Goal: Information Seeking & Learning: Learn about a topic

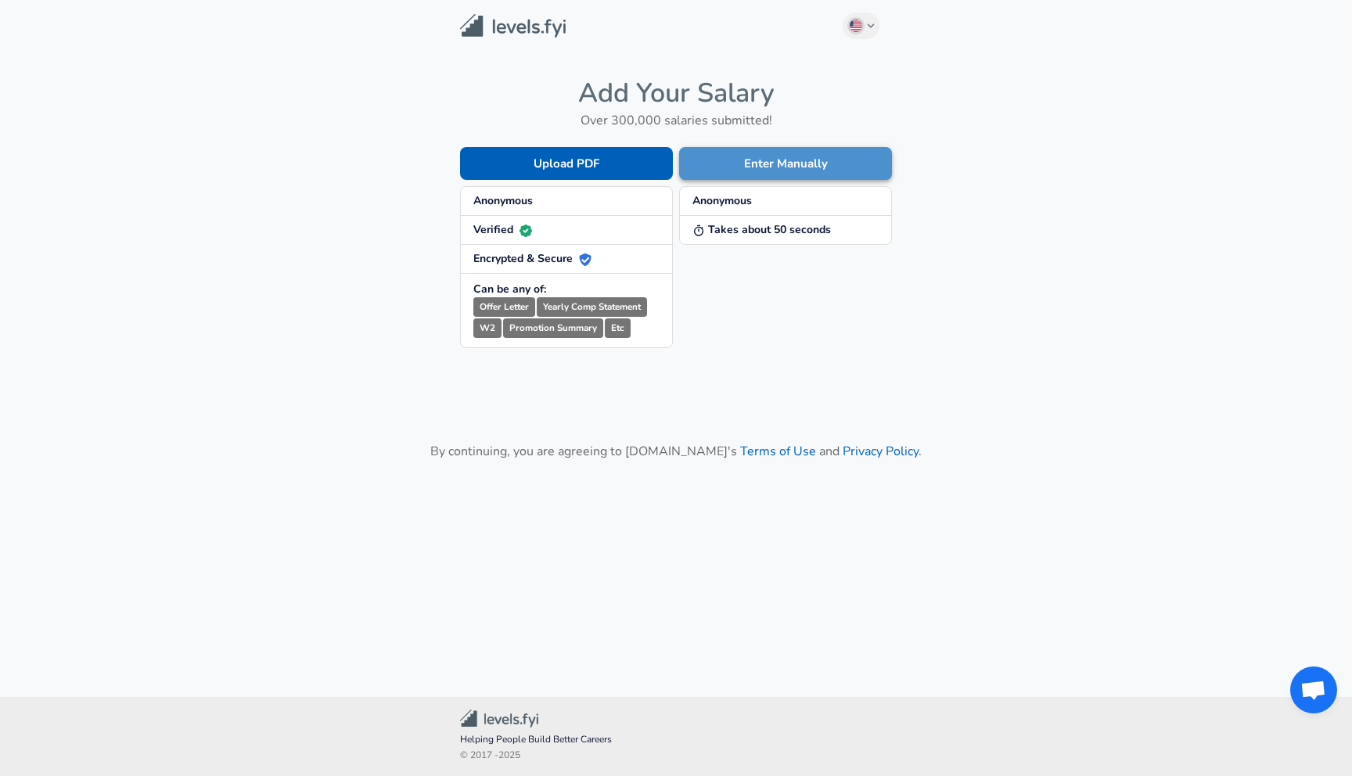
click at [782, 152] on button "Enter Manually" at bounding box center [785, 163] width 213 height 33
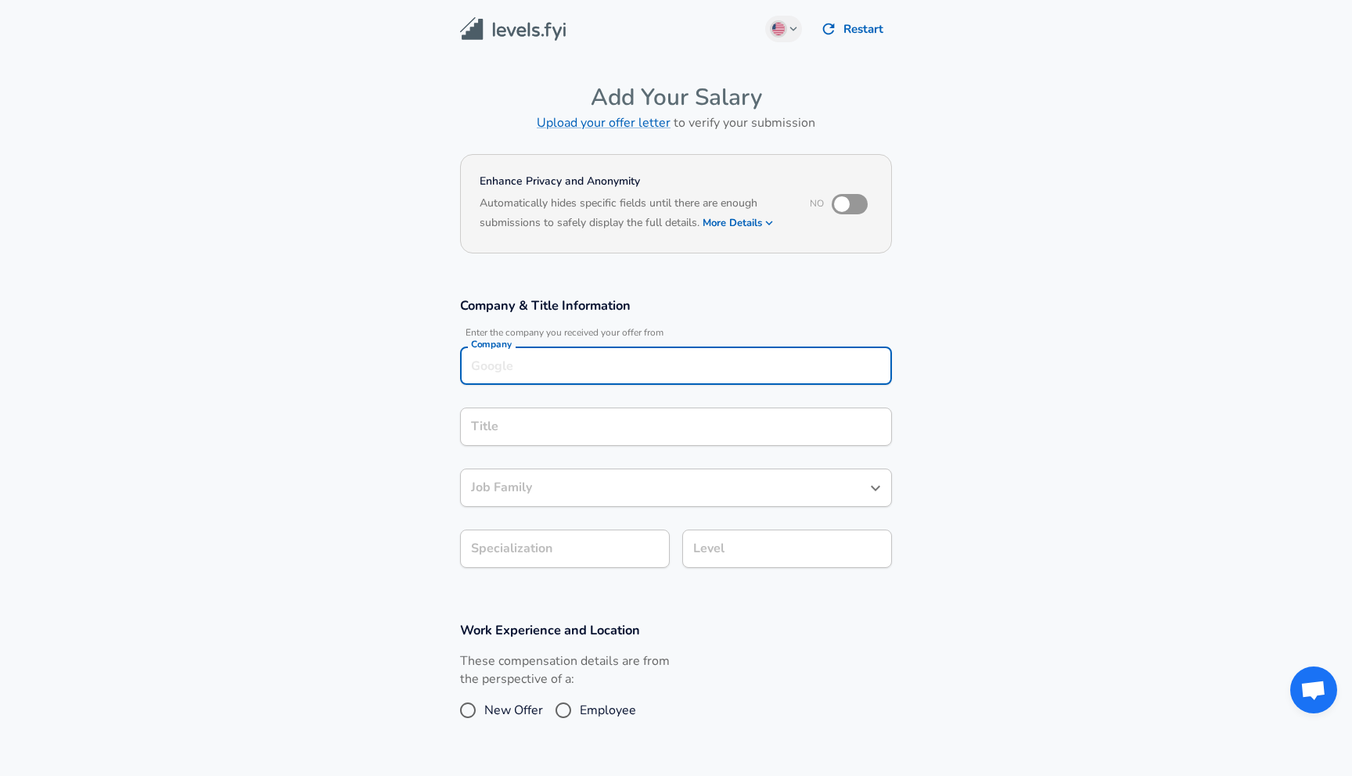
scroll to position [16, 0]
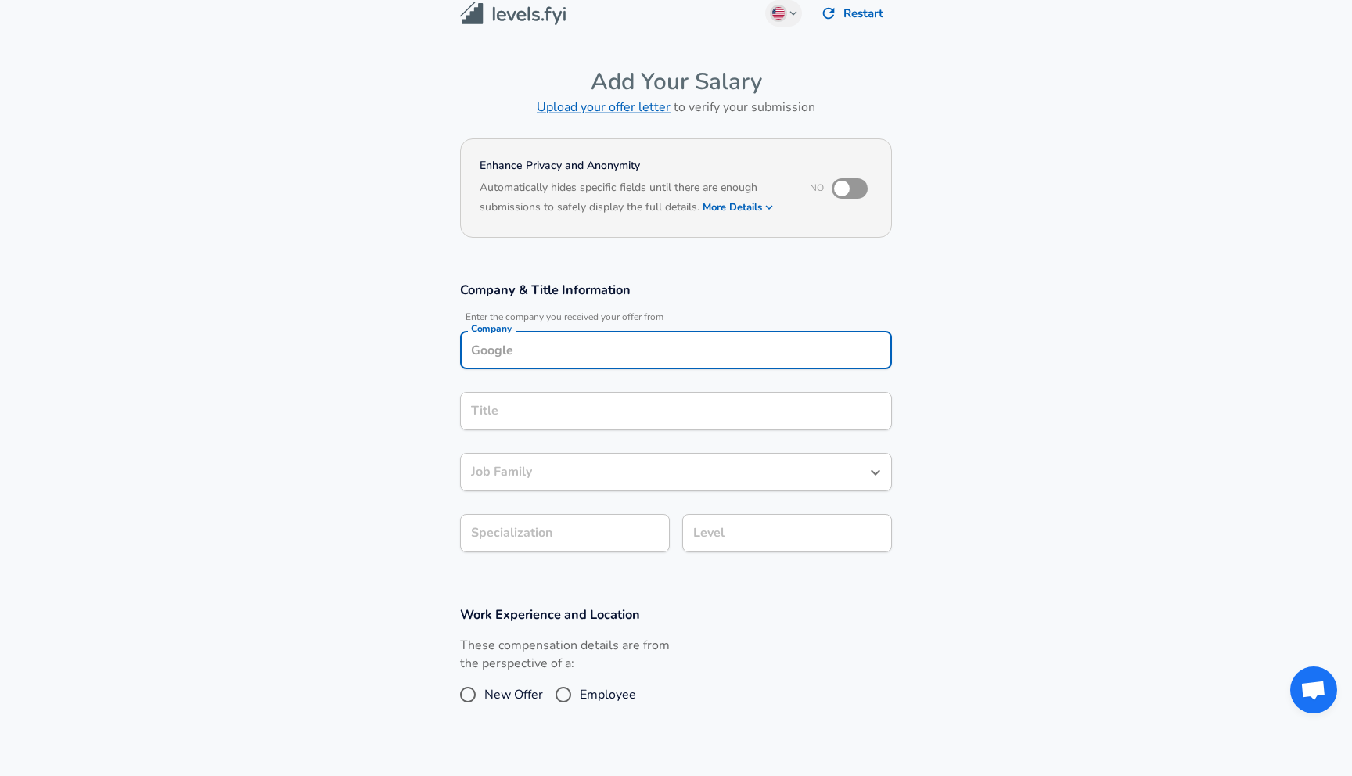
click at [754, 369] on div "Company Company" at bounding box center [676, 352] width 432 height 42
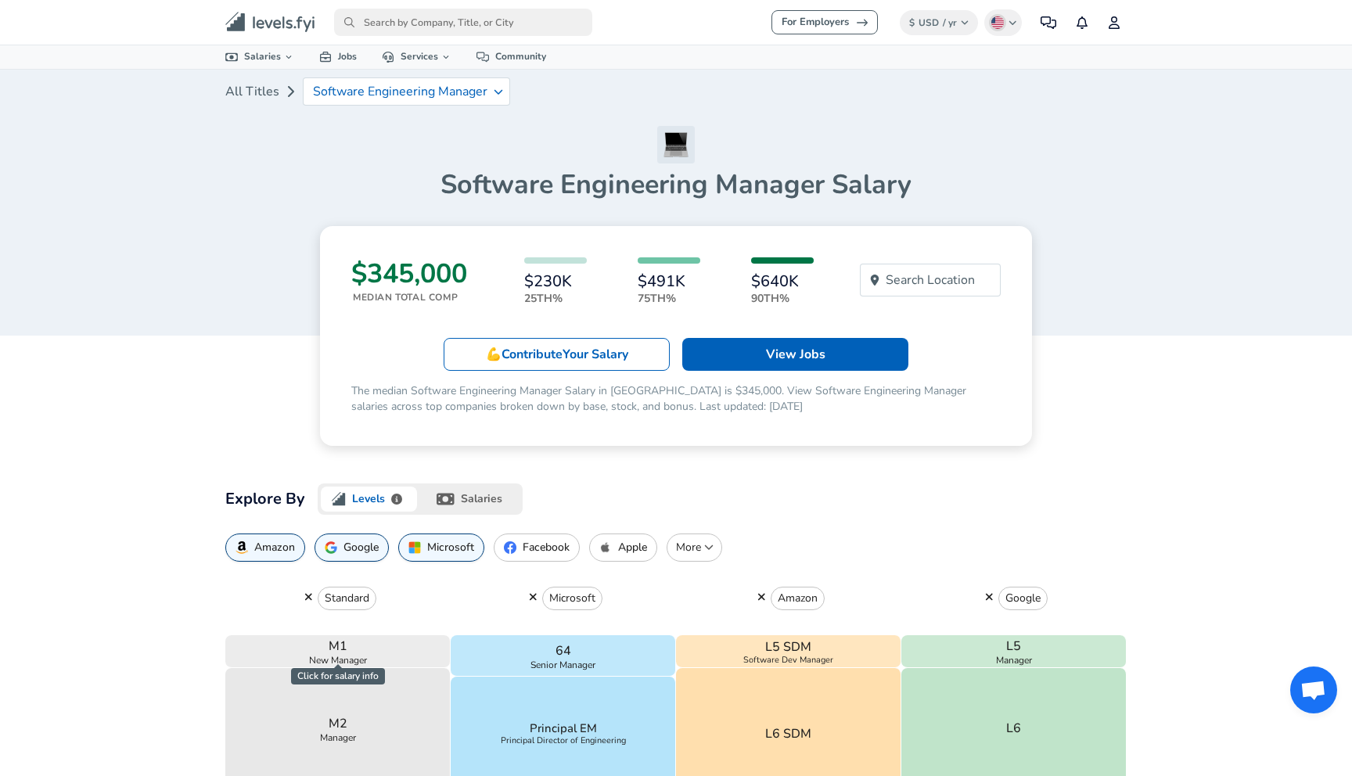
click at [414, 20] on input "primary" at bounding box center [463, 22] width 258 height 27
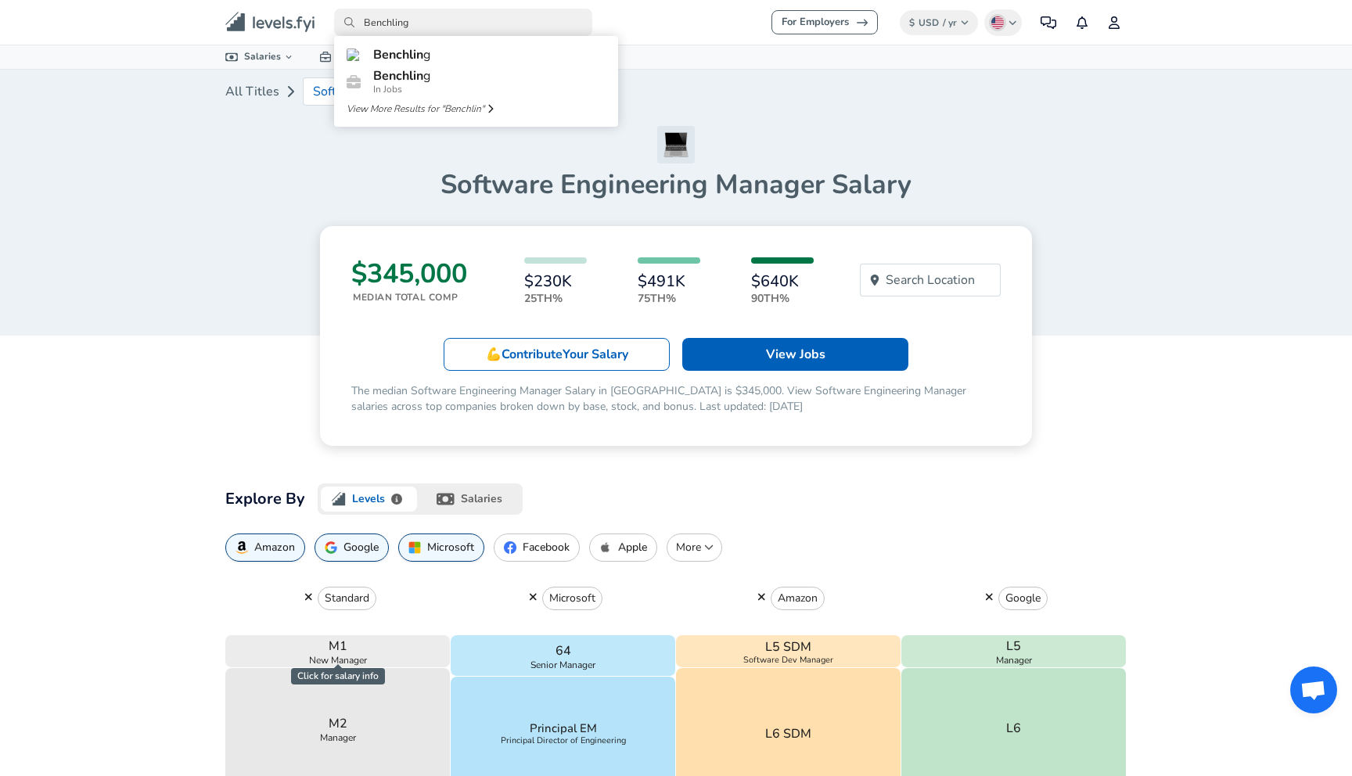
type input "Benchling"
click at [440, 52] on link "Benchling" at bounding box center [476, 54] width 284 height 25
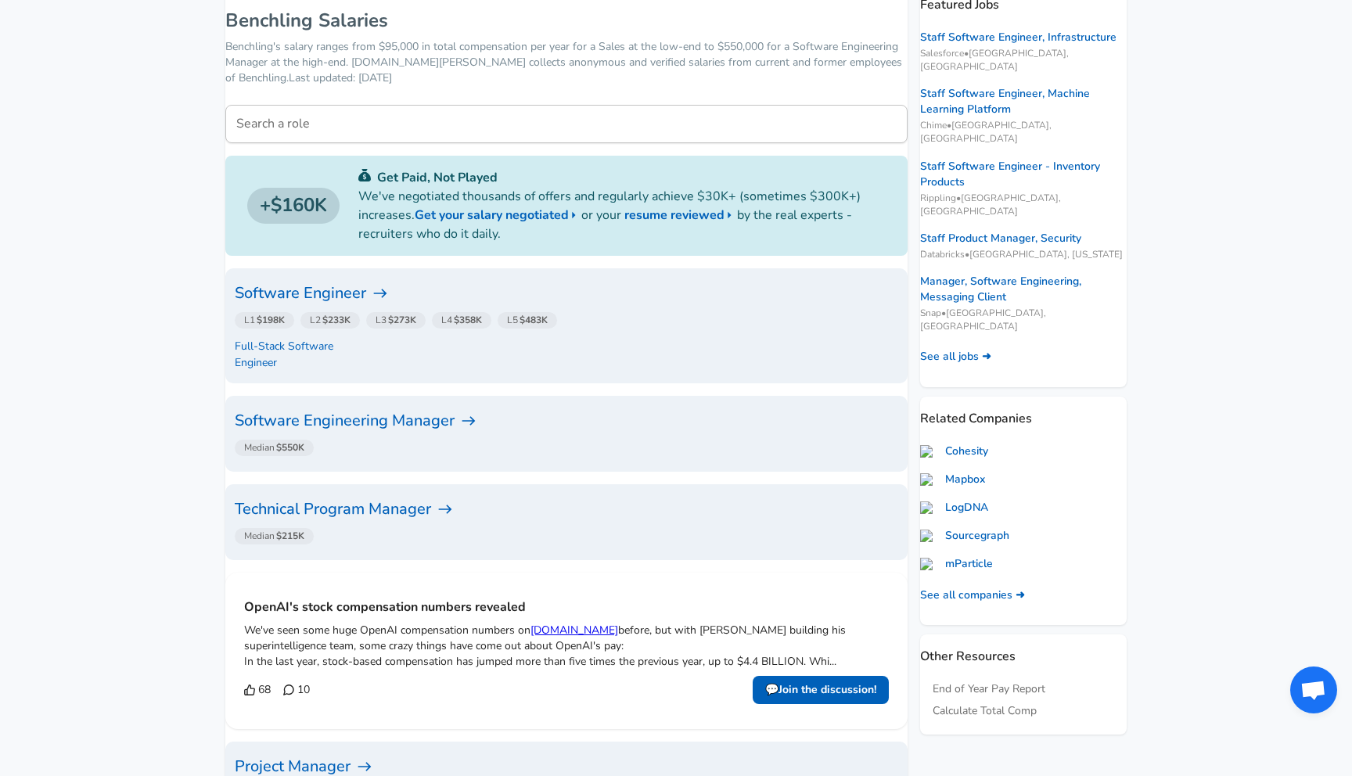
scroll to position [232, 0]
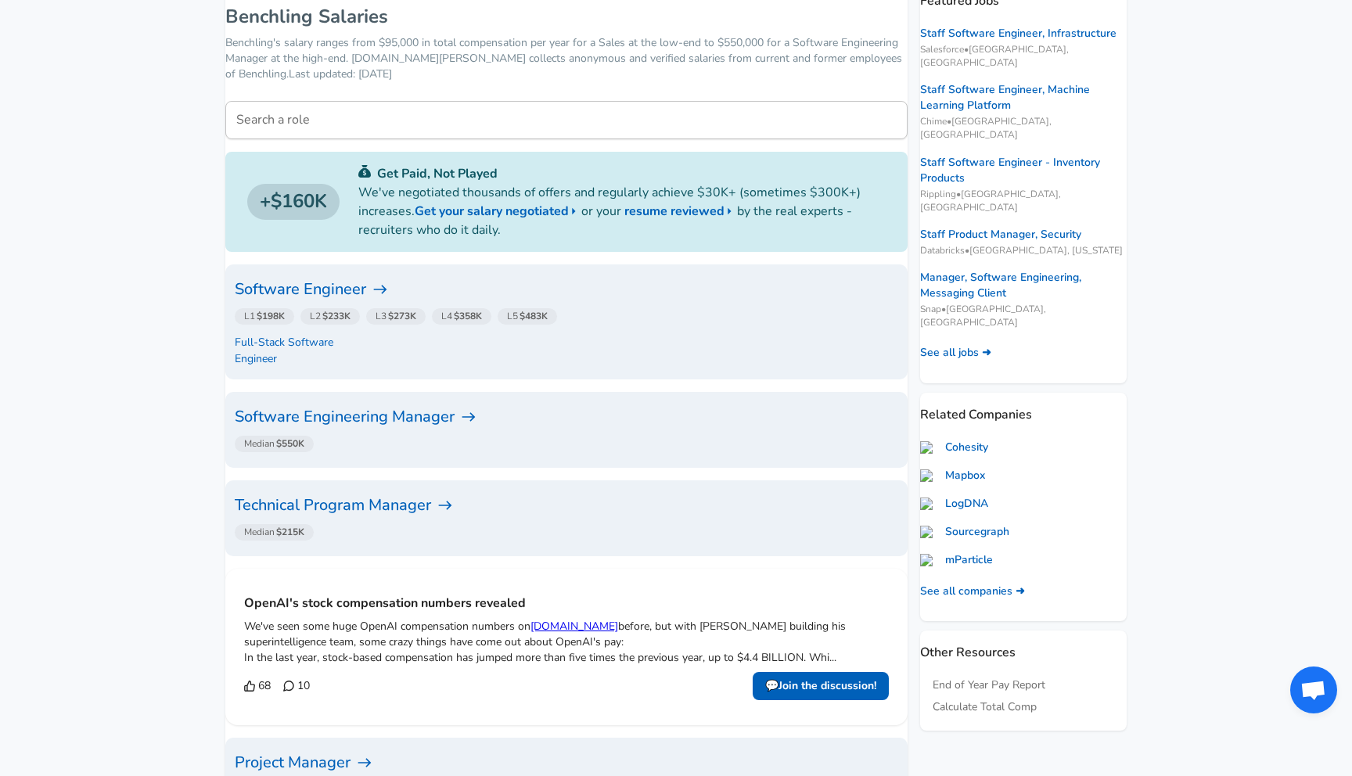
click at [389, 429] on div "Median $550K" at bounding box center [563, 443] width 670 height 29
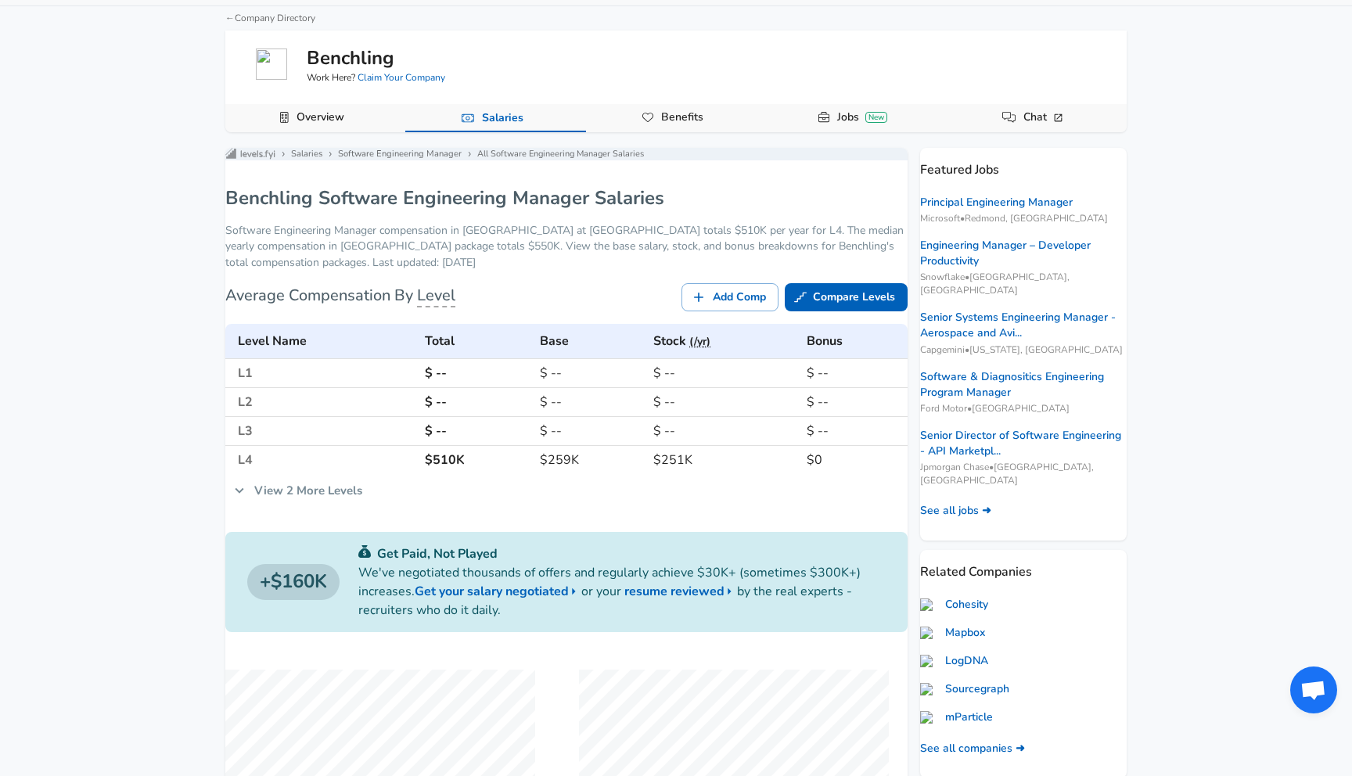
scroll to position [90, 0]
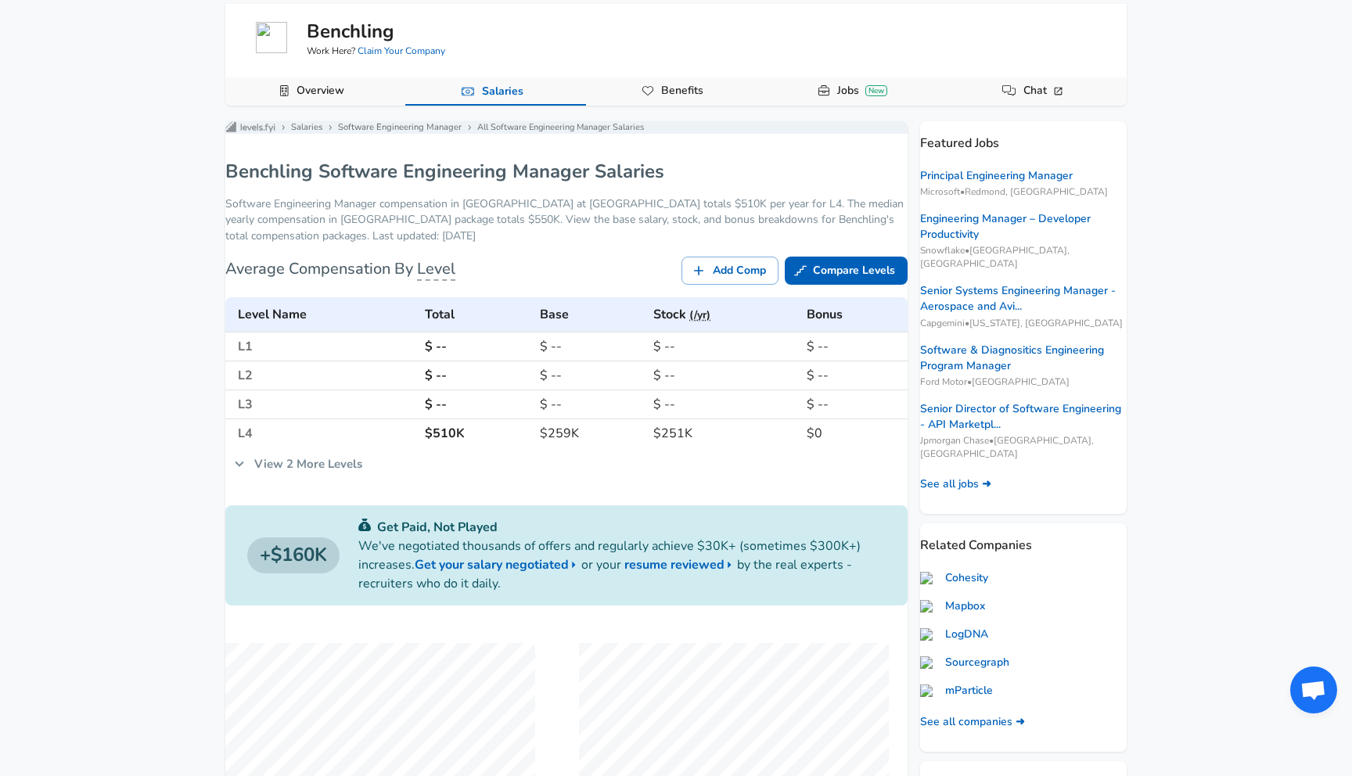
click at [244, 467] on icon at bounding box center [239, 463] width 9 height 5
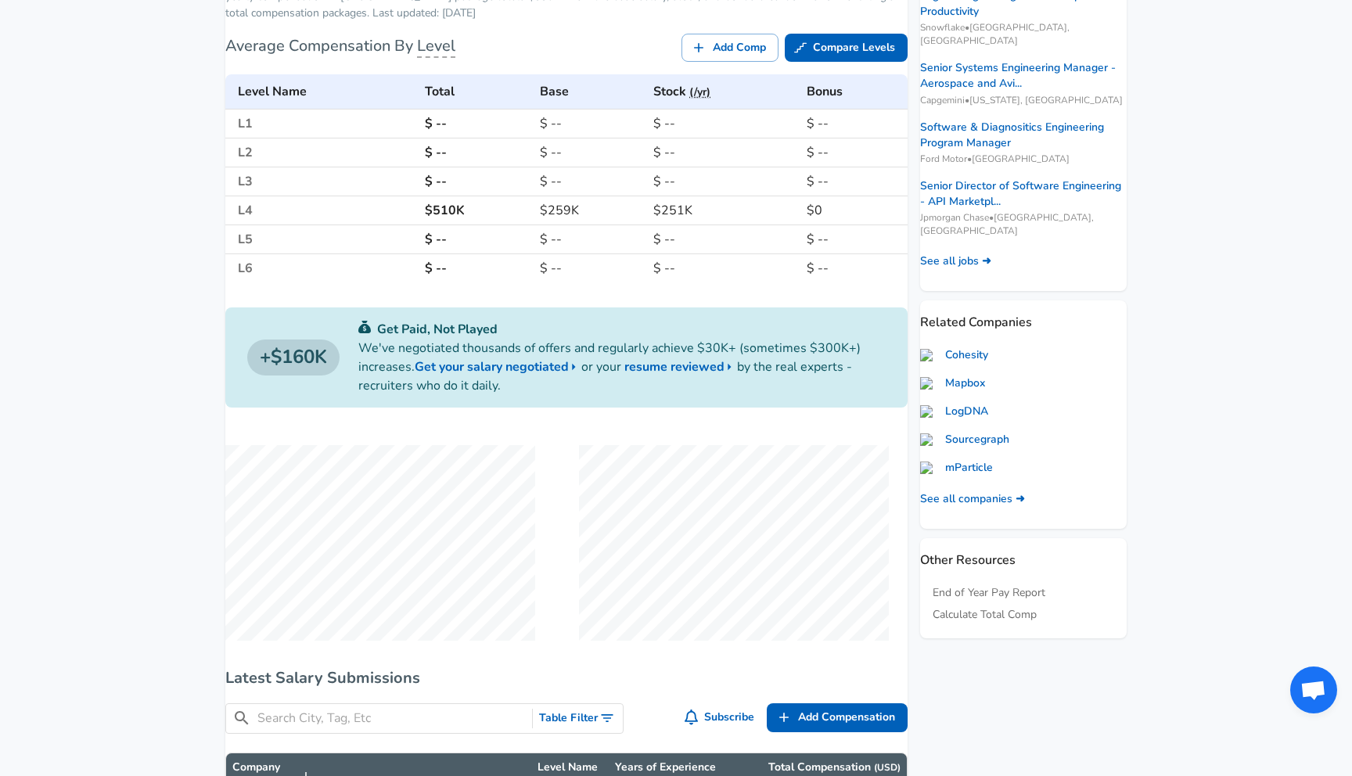
scroll to position [31, 0]
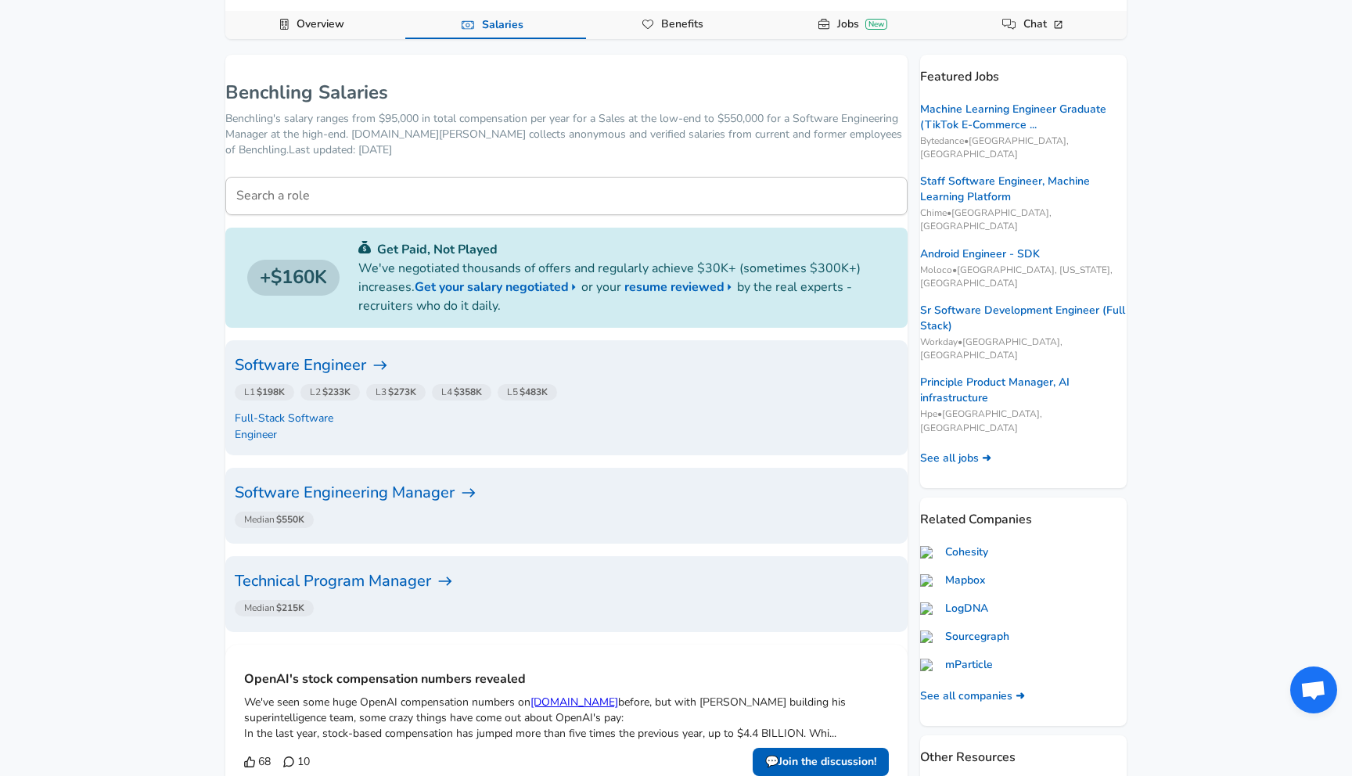
scroll to position [185, 0]
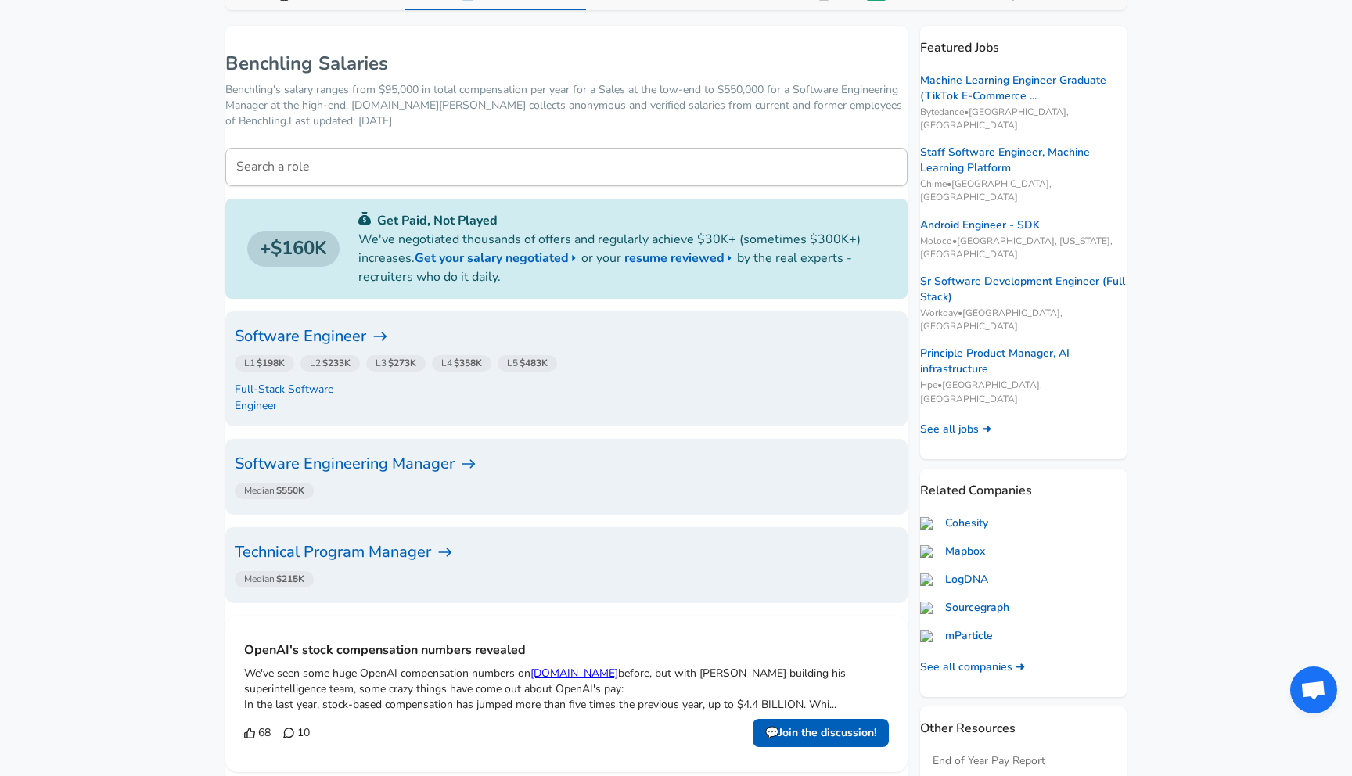
click at [656, 361] on div "L1 $198K L2 $233K L3 $273K L4 $358K L5 $483K" at bounding box center [563, 363] width 670 height 29
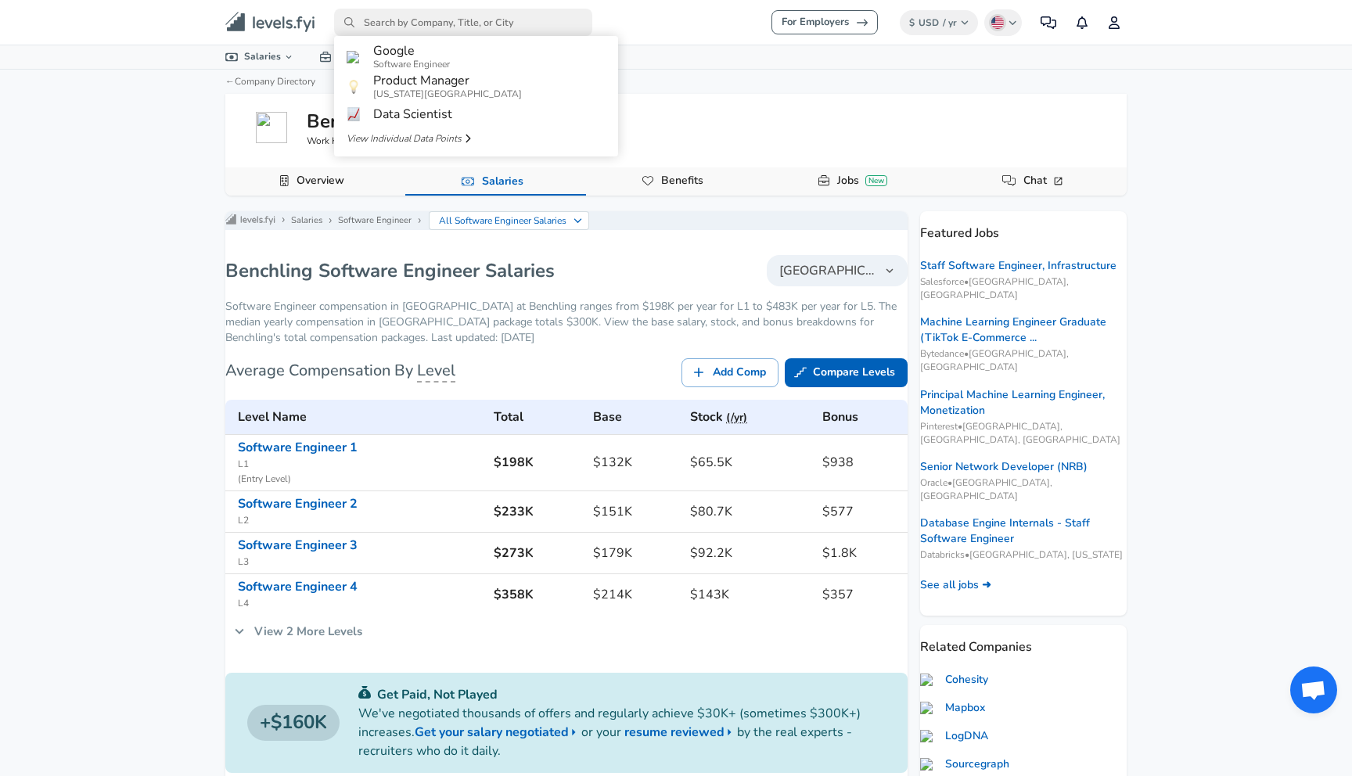
click at [396, 31] on input "primary" at bounding box center [463, 22] width 258 height 27
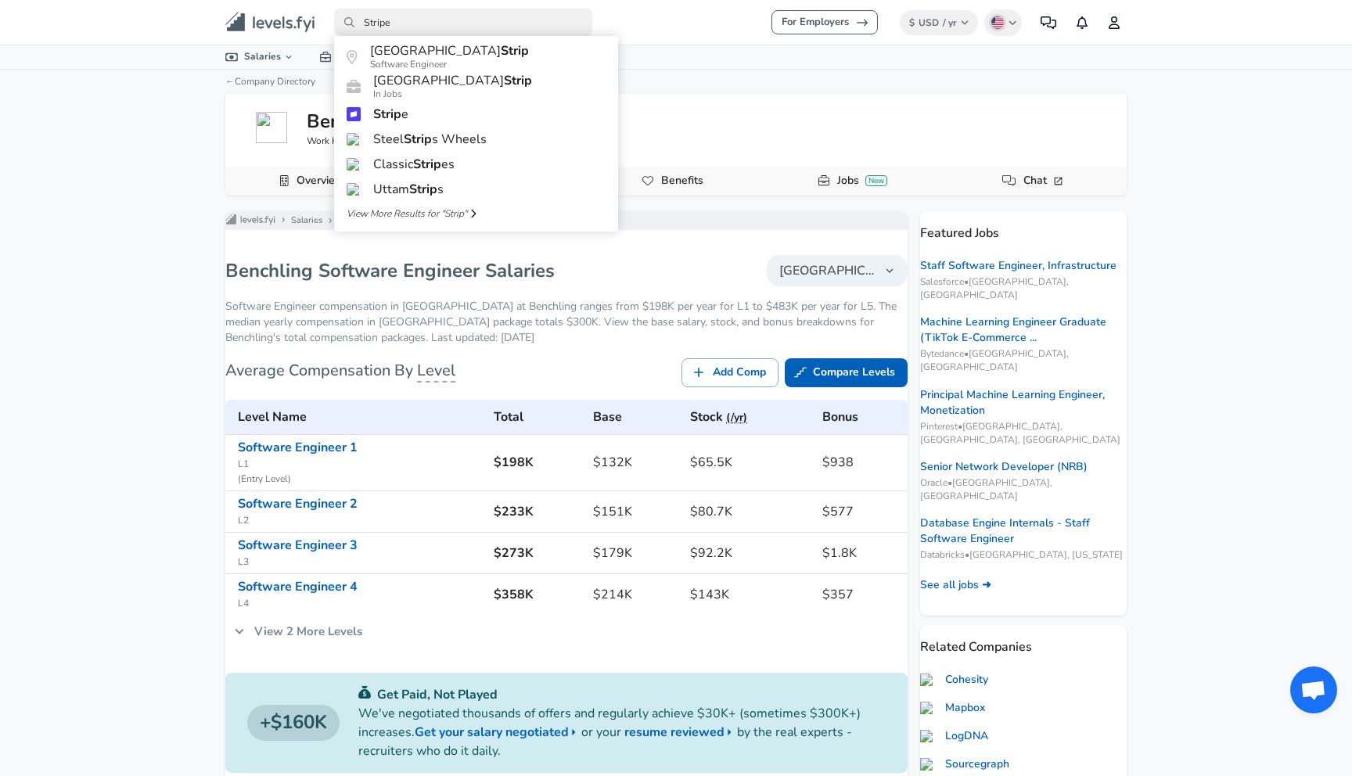
type input "Stripe"
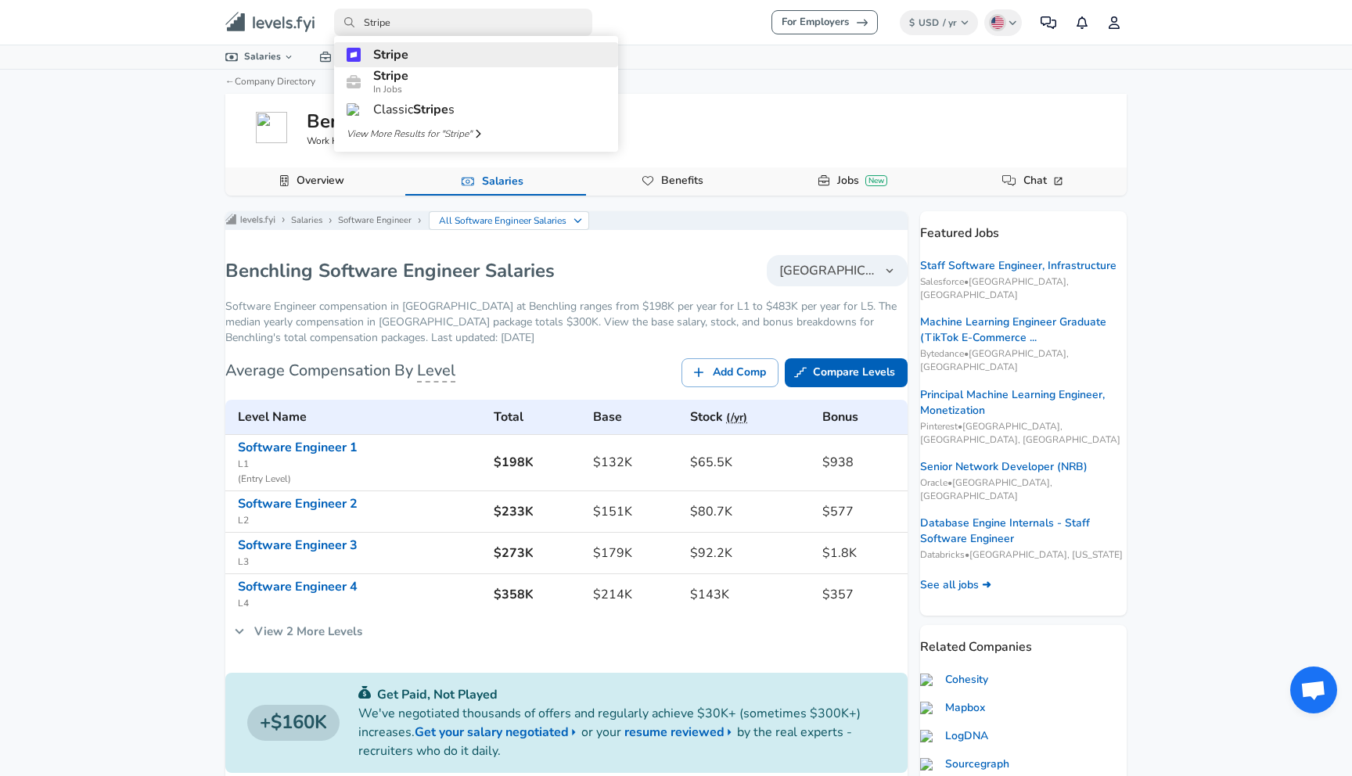
click at [407, 52] on span "Stripe" at bounding box center [390, 54] width 35 height 17
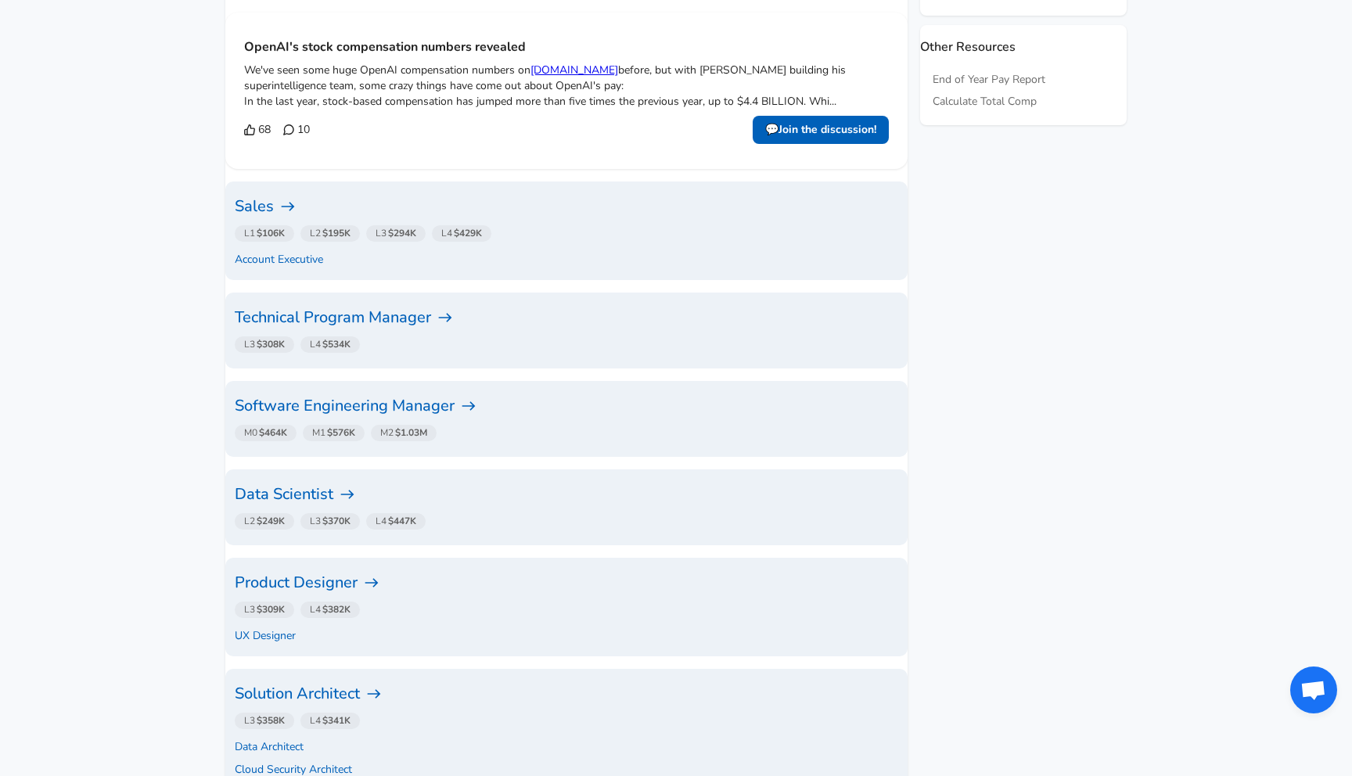
scroll to position [895, 0]
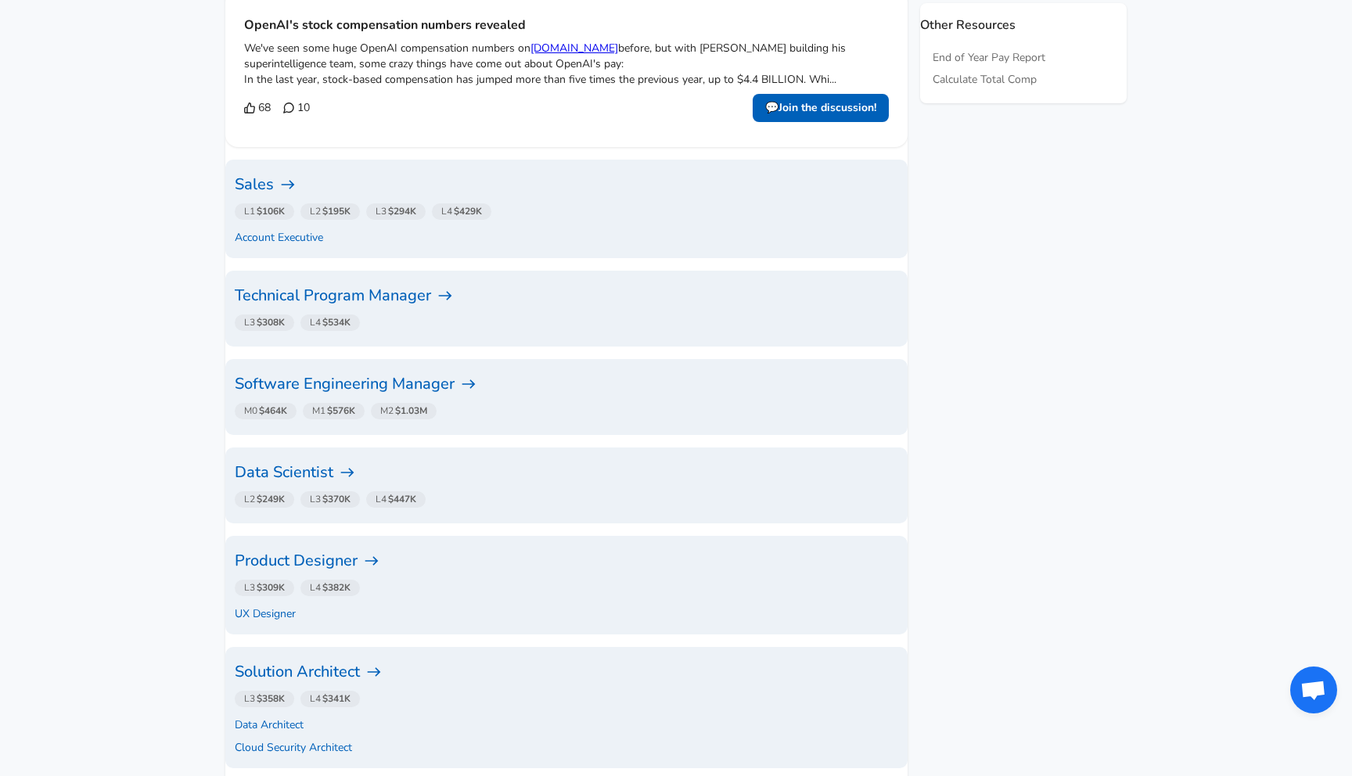
click at [499, 372] on h6 "Software Engineering Manager" at bounding box center [566, 384] width 663 height 25
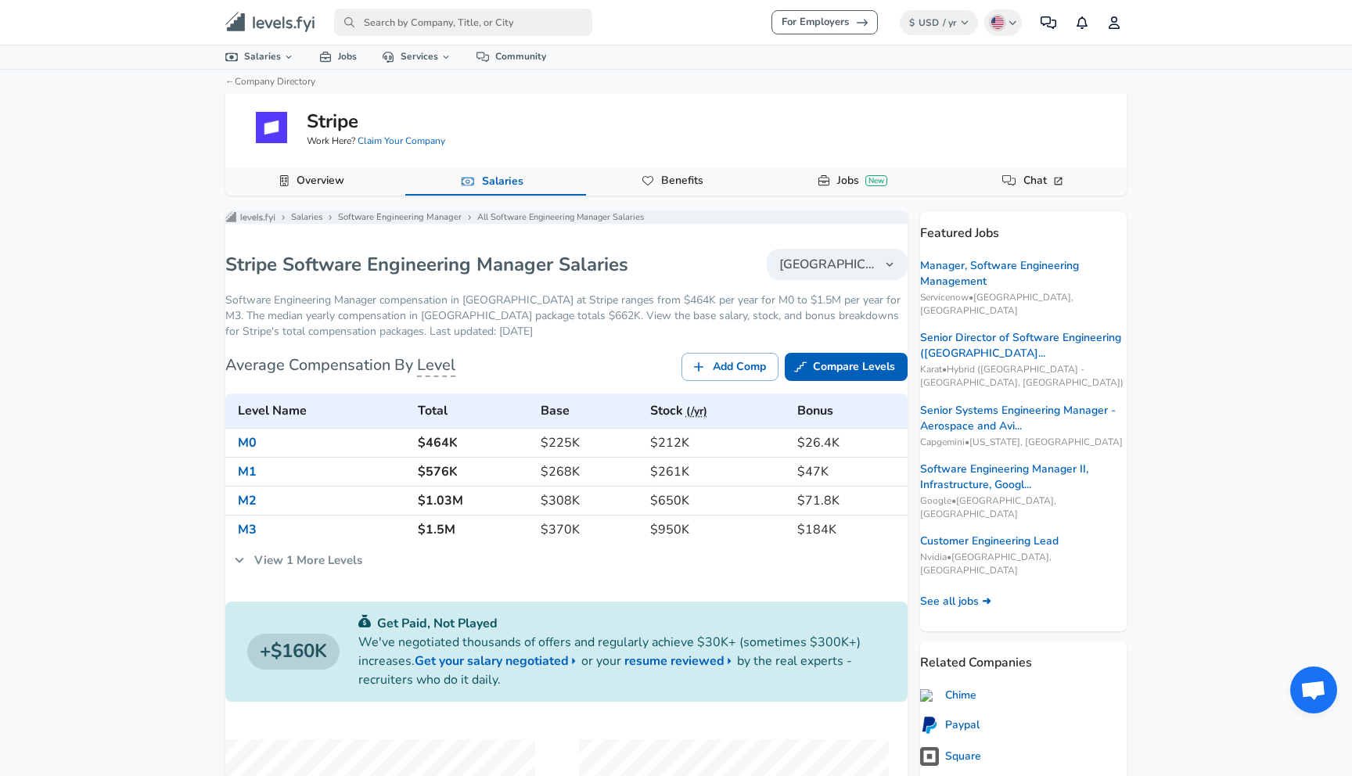
click at [343, 478] on h6 "M1" at bounding box center [321, 471] width 167 height 13
click at [332, 478] on h6 "M1" at bounding box center [321, 471] width 167 height 13
click at [339, 576] on link "View 1 More Levels" at bounding box center [297, 560] width 145 height 33
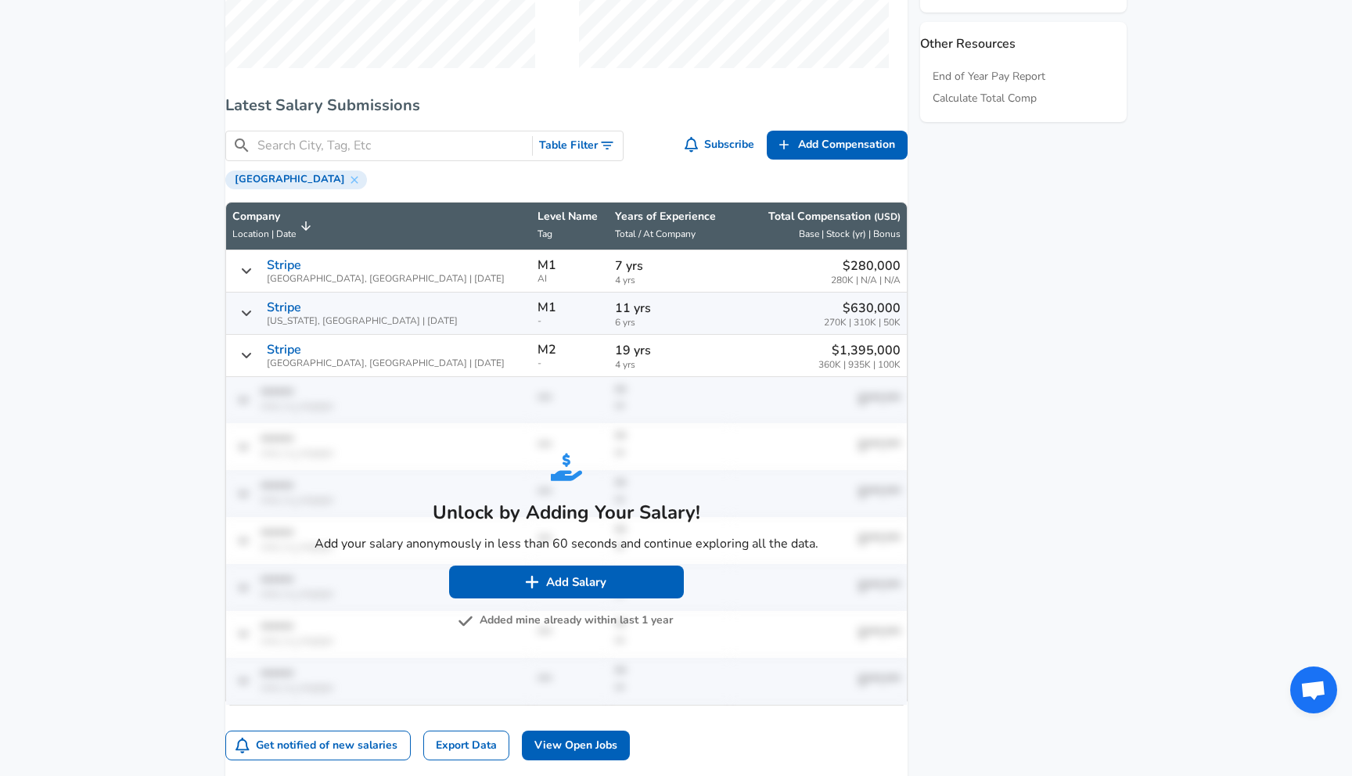
scroll to position [863, 0]
click at [580, 630] on button "Added mine already within last 1 year" at bounding box center [567, 620] width 212 height 20
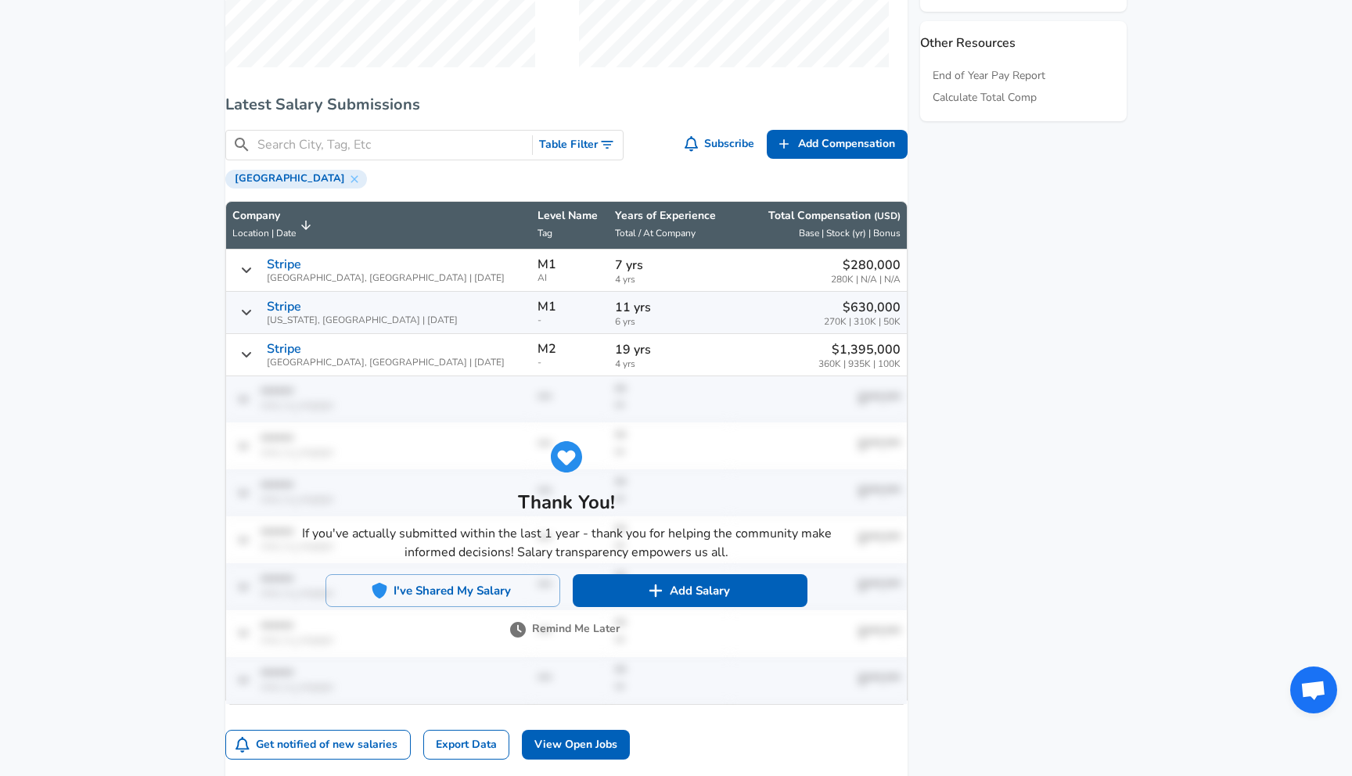
click at [580, 639] on button "Remind Me Later" at bounding box center [566, 629] width 106 height 20
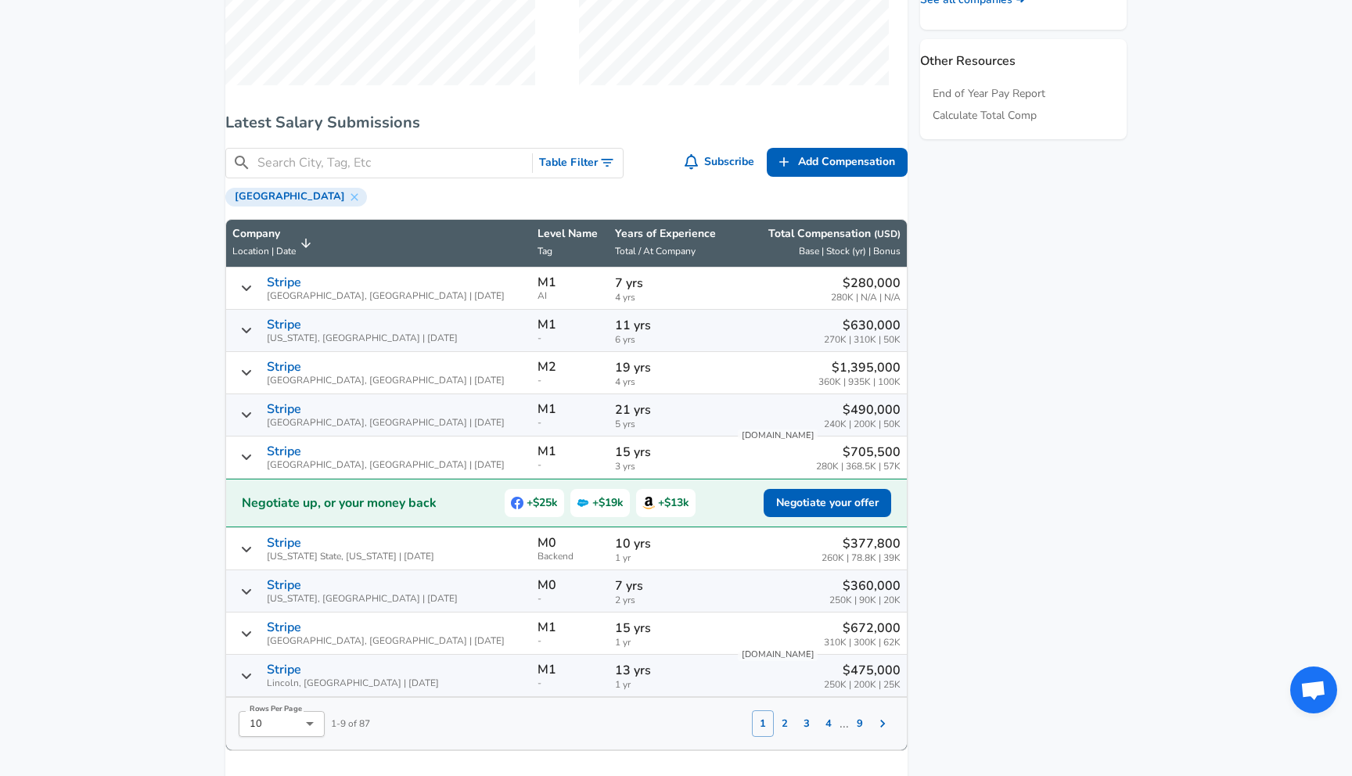
scroll to position [867, 0]
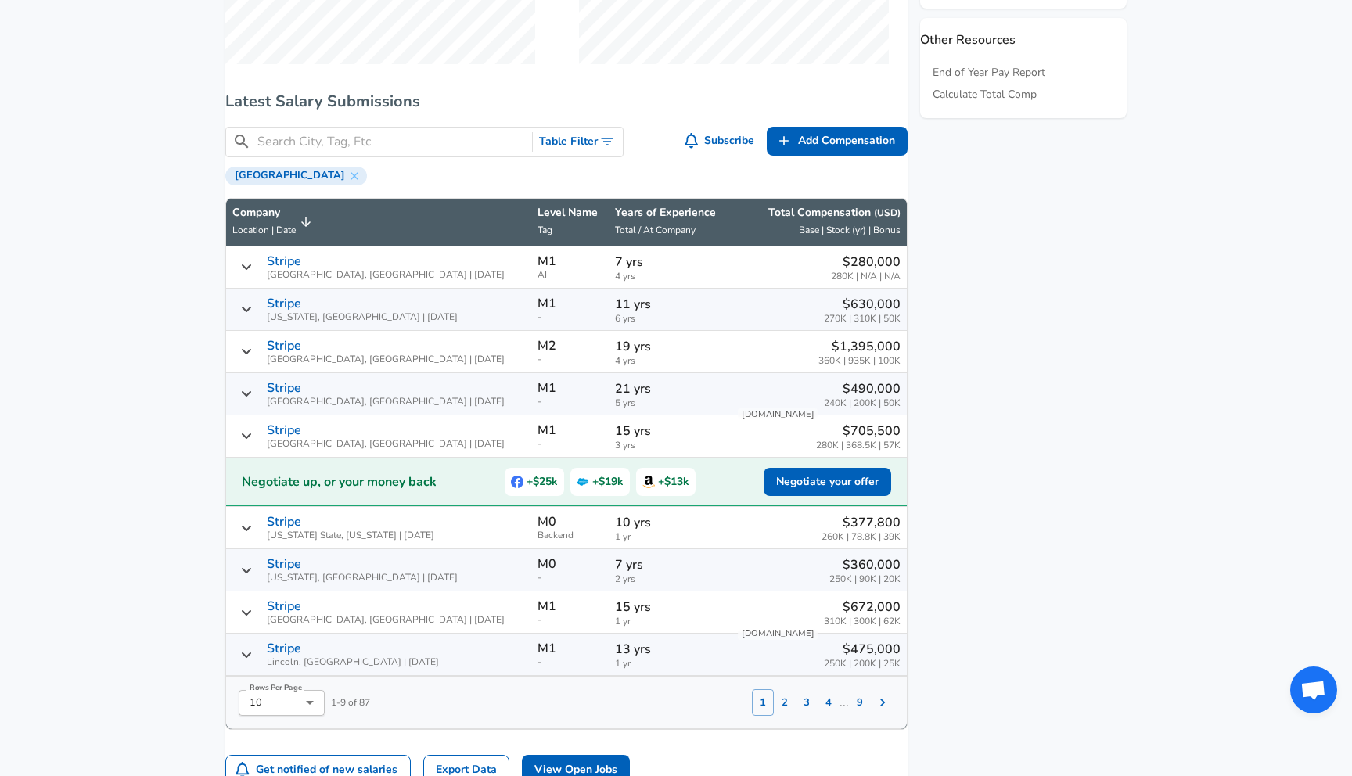
click at [581, 154] on button "Table Filter" at bounding box center [578, 141] width 90 height 29
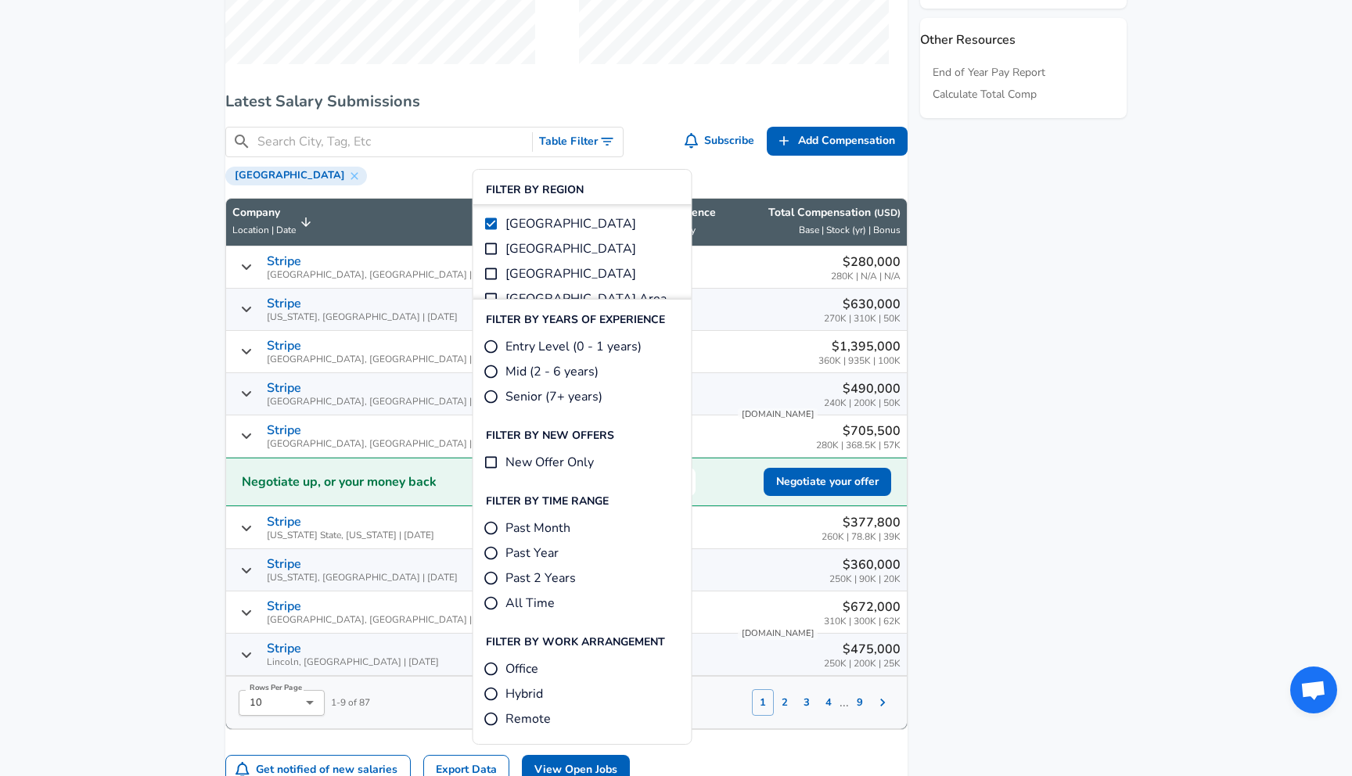
click at [489, 271] on input "[GEOGRAPHIC_DATA]" at bounding box center [491, 274] width 16 height 16
checkbox input "true"
click at [490, 272] on input "[GEOGRAPHIC_DATA]" at bounding box center [491, 274] width 16 height 16
checkbox input "true"
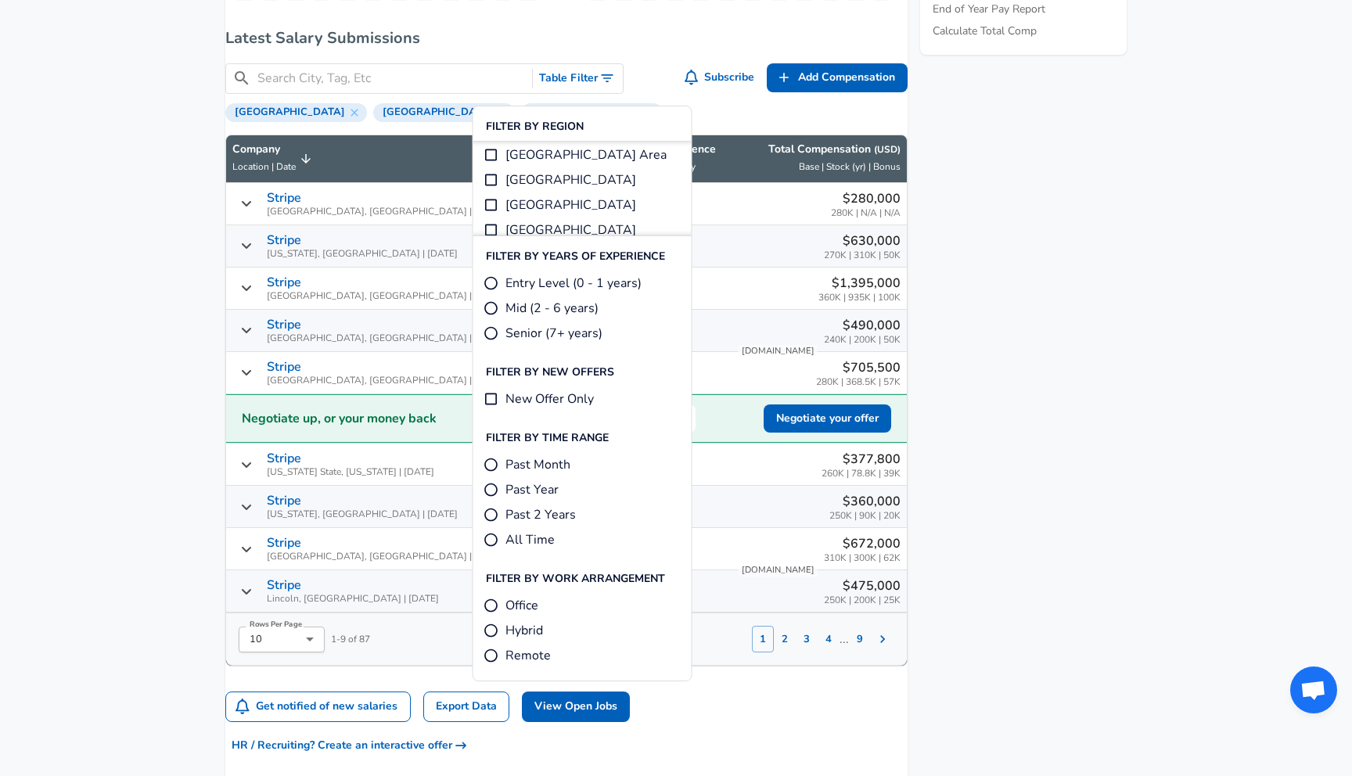
scroll to position [938, 0]
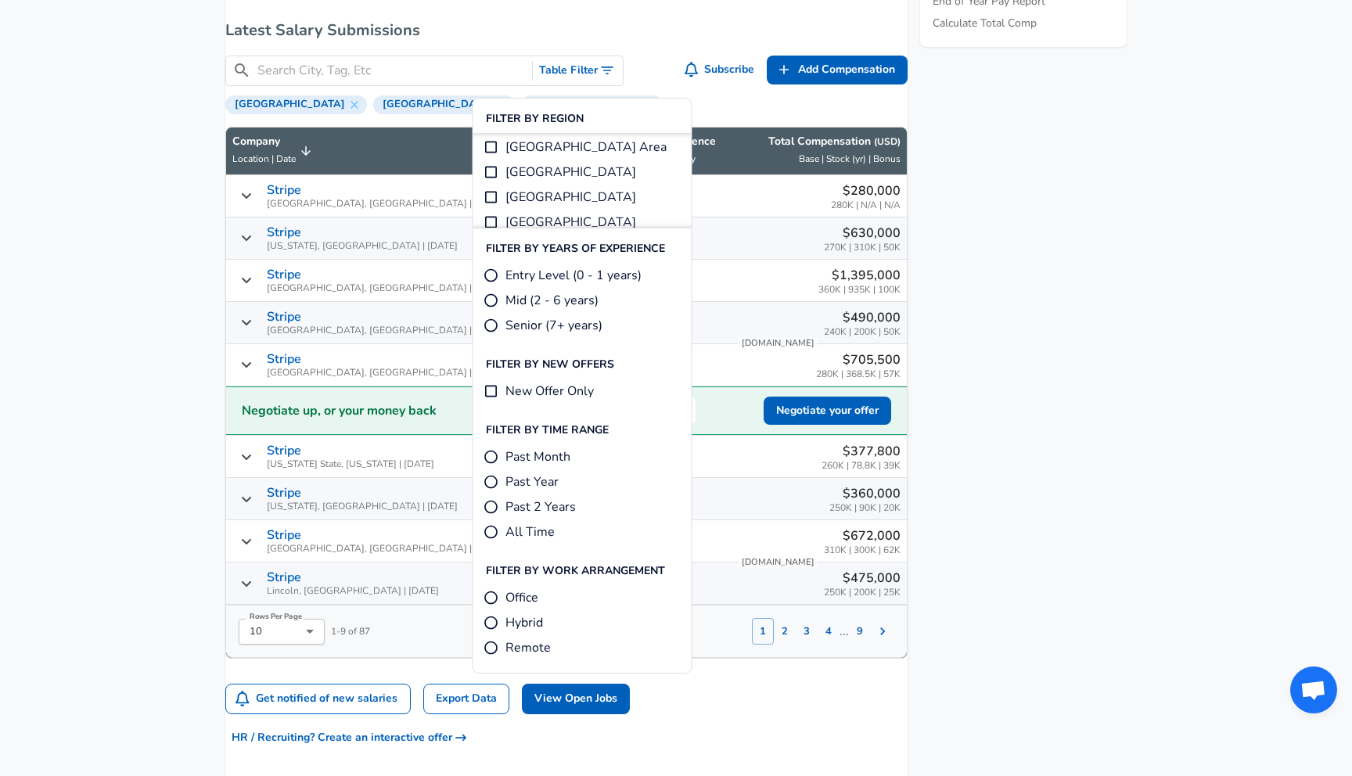
click at [544, 459] on span "Past Month" at bounding box center [537, 456] width 65 height 19
click at [499, 459] on input "Past Month" at bounding box center [491, 457] width 16 height 16
radio input "true"
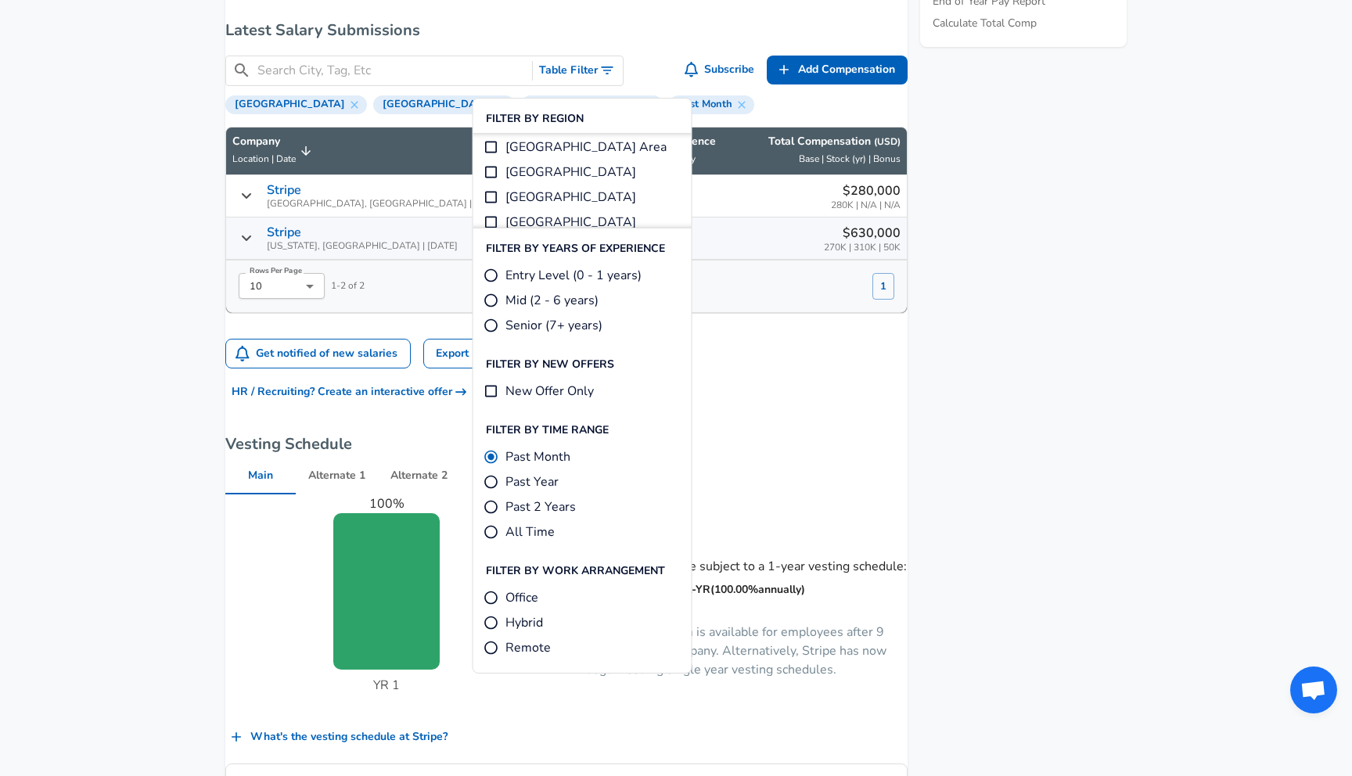
click at [544, 459] on span "Past Month" at bounding box center [537, 456] width 65 height 19
click at [499, 459] on input "Past Month" at bounding box center [491, 457] width 16 height 16
click at [527, 528] on span "All Time" at bounding box center [529, 531] width 49 height 19
click at [499, 528] on input "All Time" at bounding box center [491, 532] width 16 height 16
radio input "true"
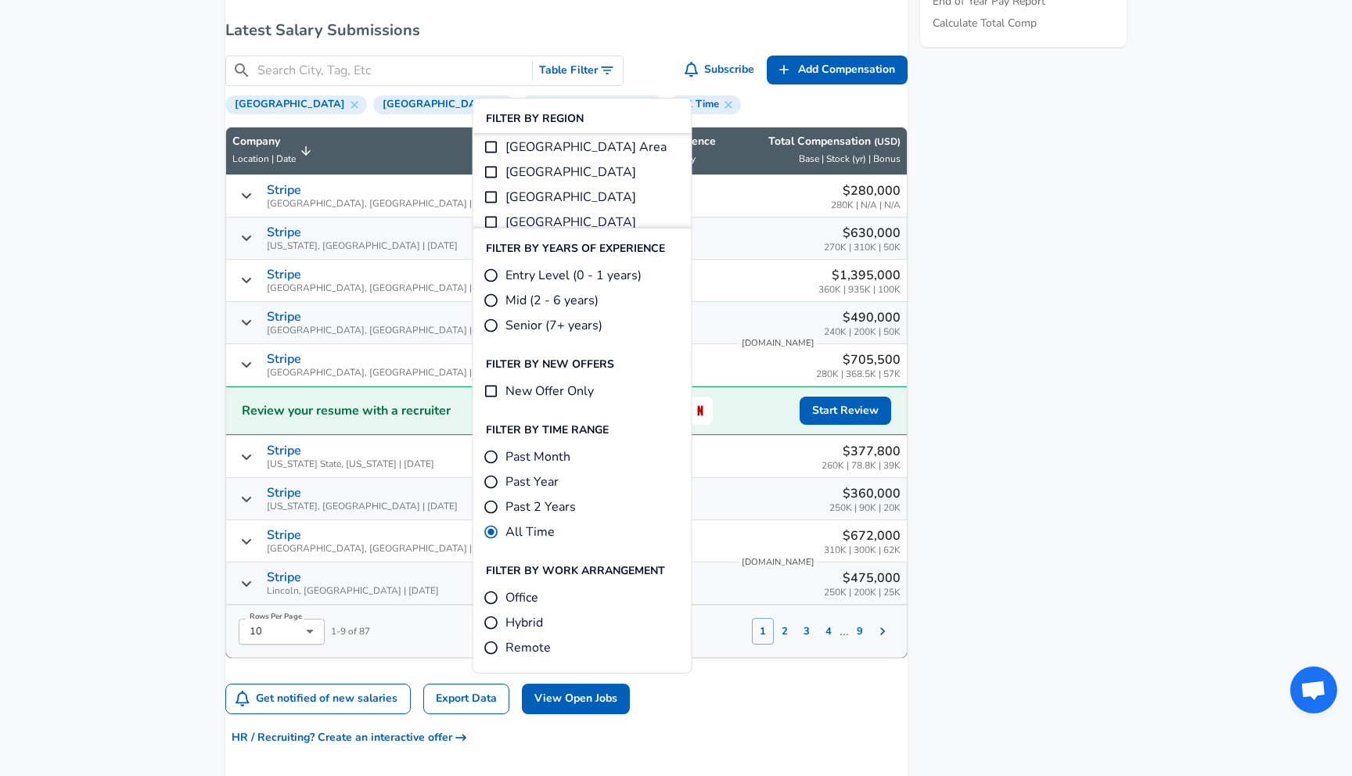
click at [536, 483] on span "Past Year" at bounding box center [531, 481] width 53 height 19
click at [499, 483] on input "Past Year" at bounding box center [491, 482] width 16 height 16
radio input "true"
click at [1019, 462] on aside "Featured Jobs Manager, Software Engineering Management Servicenow • [GEOGRAPHIC…" at bounding box center [1016, 329] width 219 height 2113
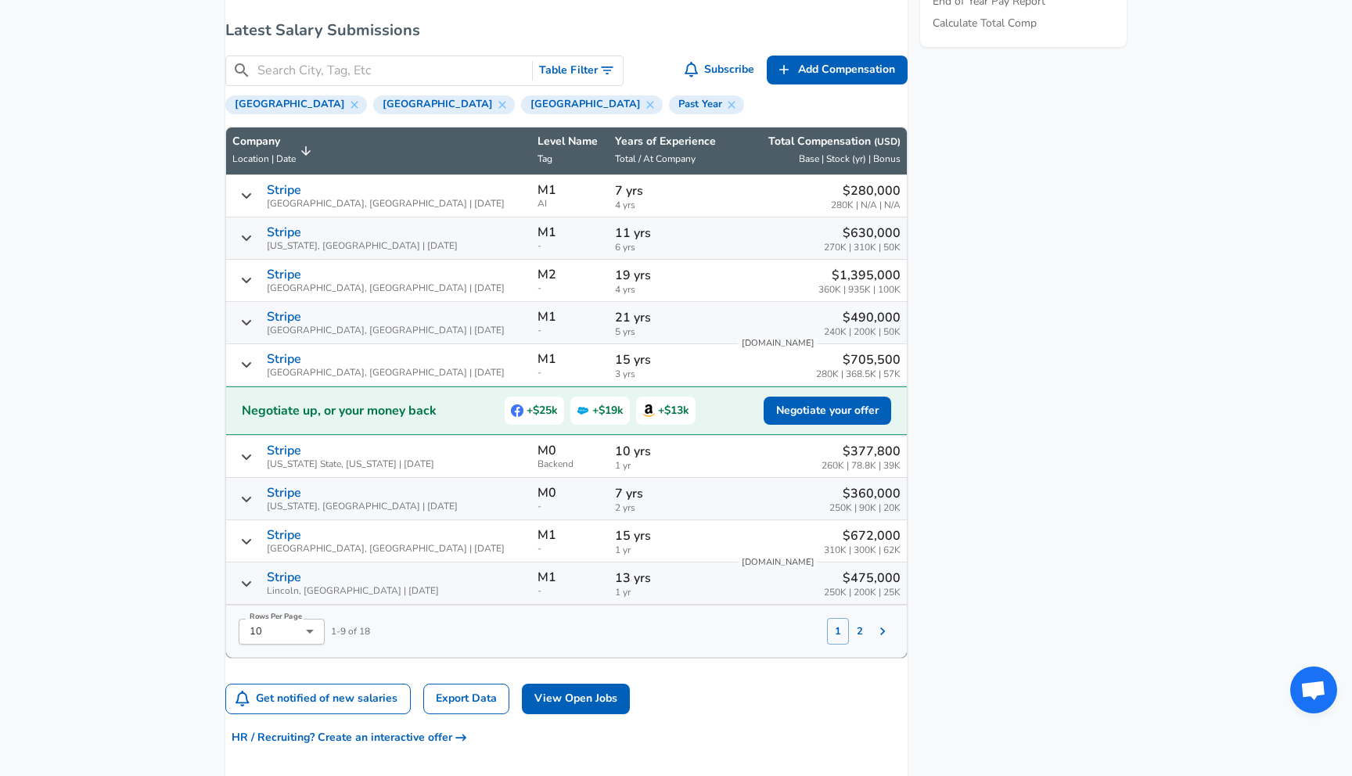
click at [537, 165] on span "Tag" at bounding box center [544, 159] width 15 height 13
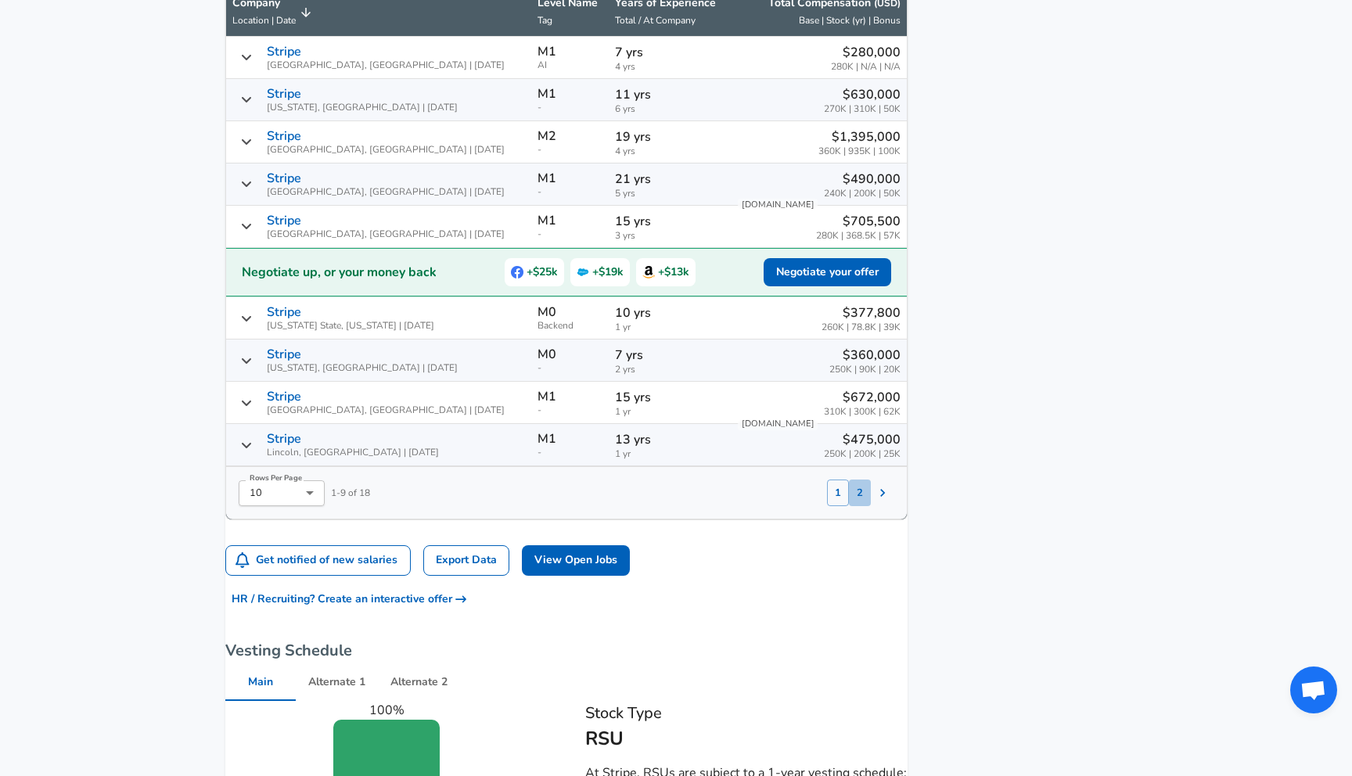
click at [850, 504] on button "2" at bounding box center [860, 492] width 22 height 27
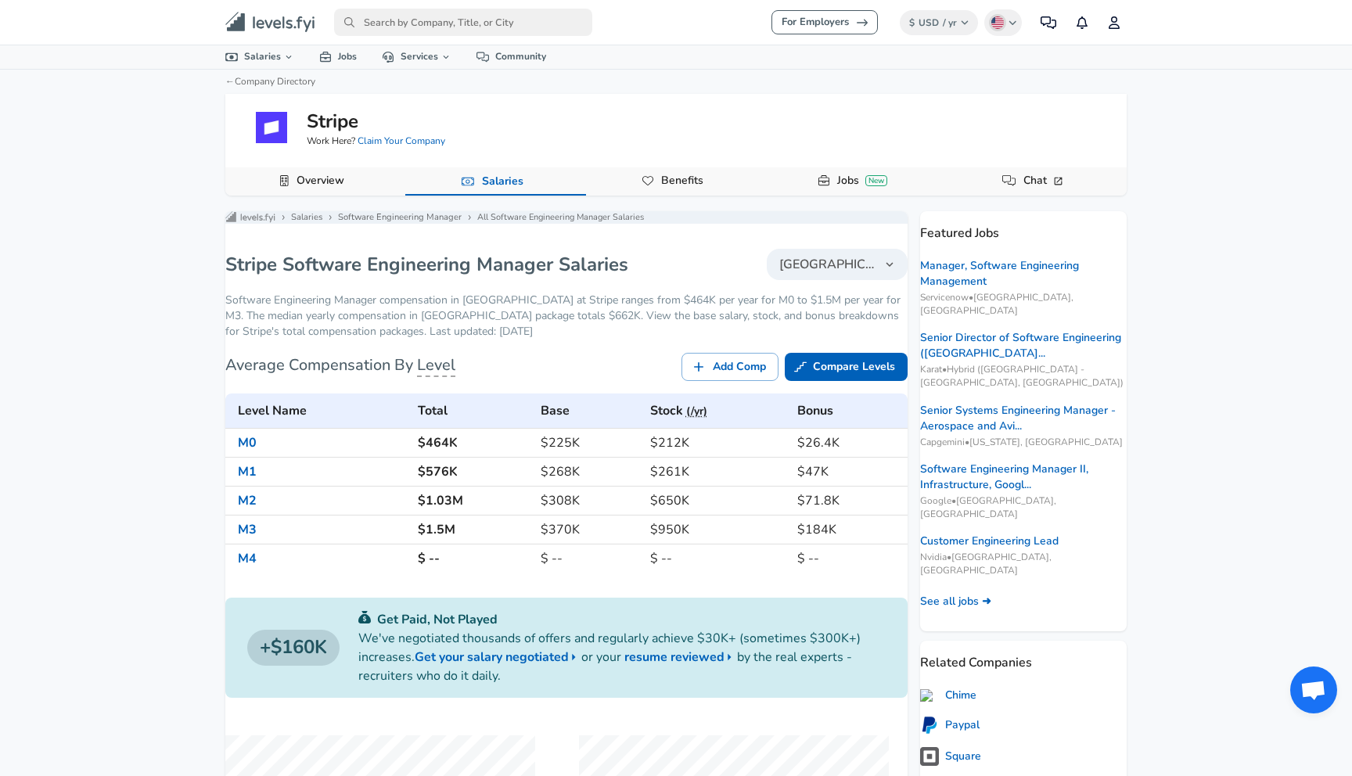
click at [282, 19] on icon "Levels FYI Logo" at bounding box center [270, 22] width 90 height 21
